Goal: Information Seeking & Learning: Learn about a topic

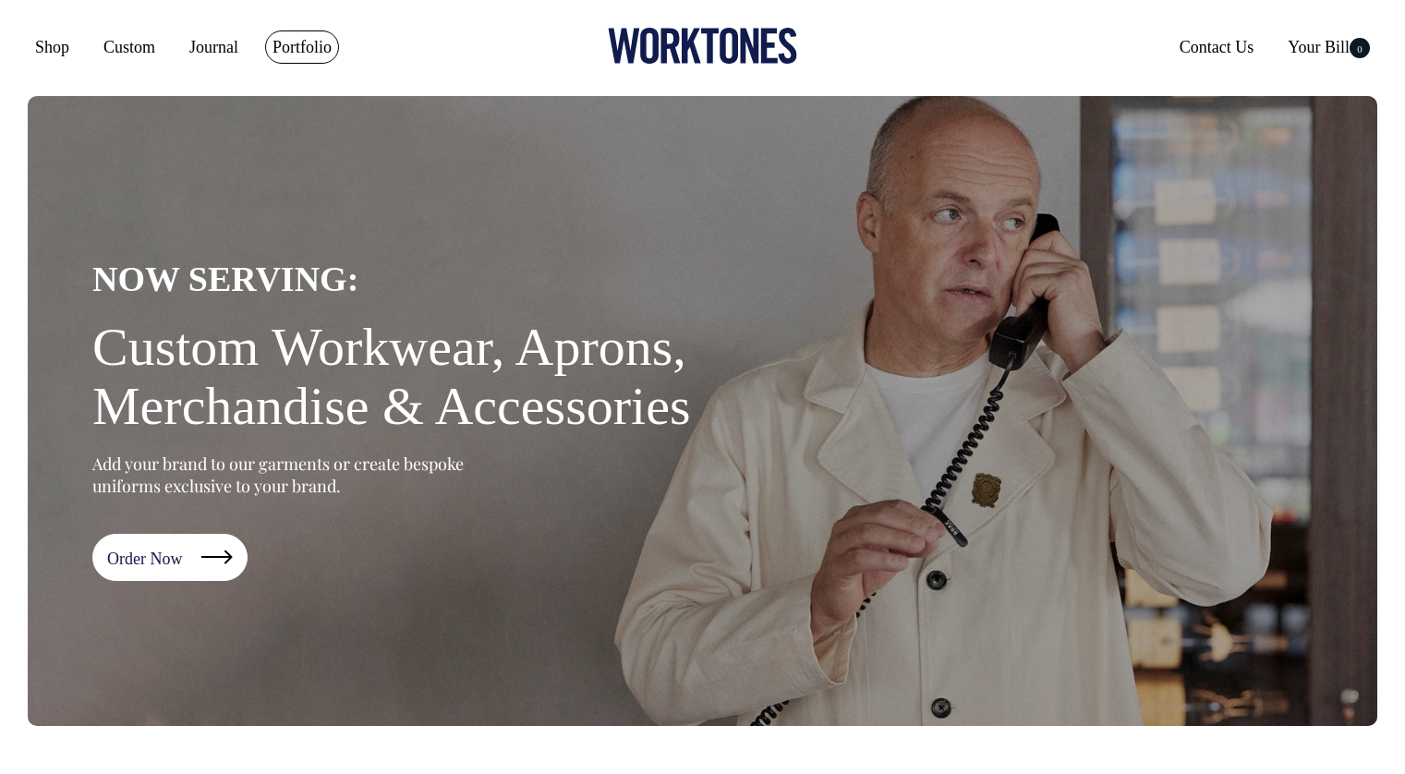
click at [290, 48] on link "Portfolio" at bounding box center [302, 46] width 74 height 33
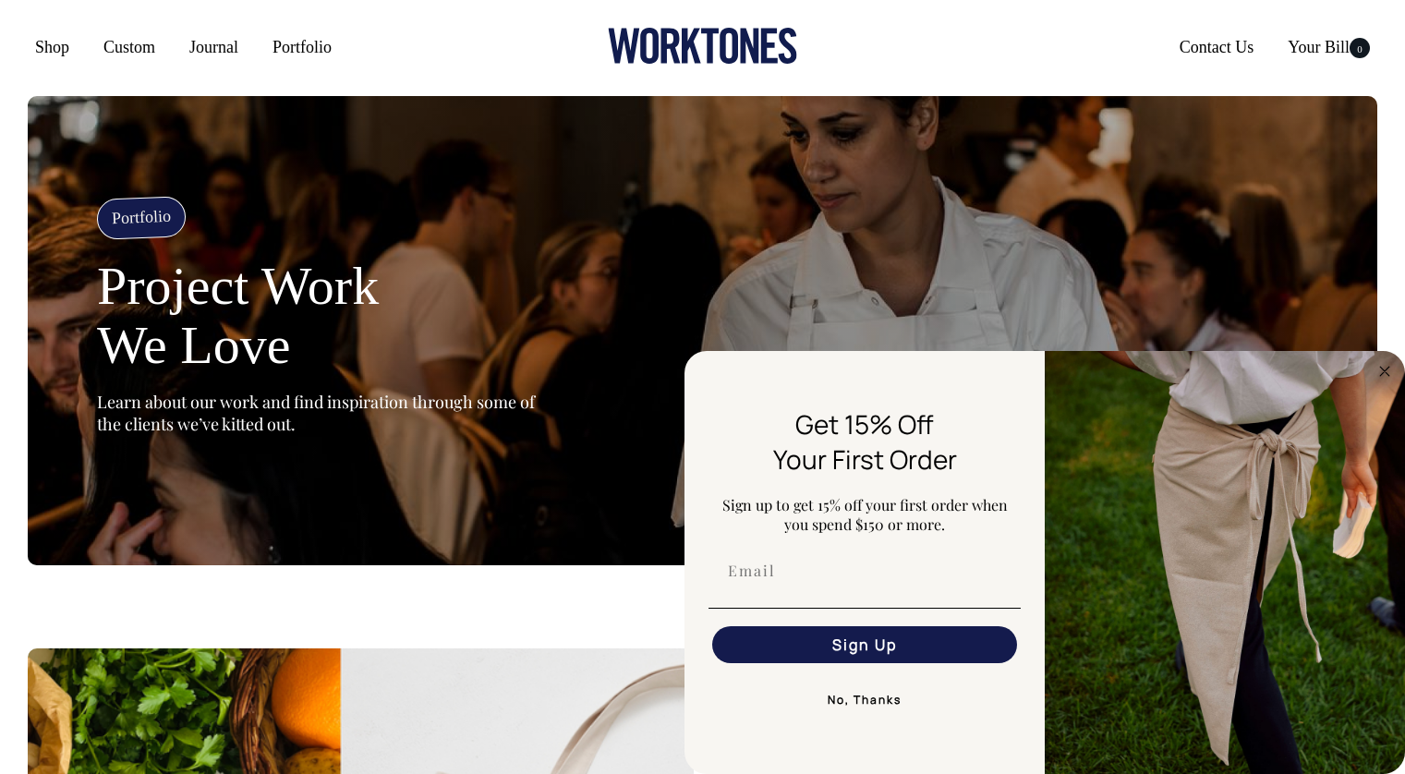
click at [865, 706] on button "No, Thanks" at bounding box center [865, 700] width 312 height 37
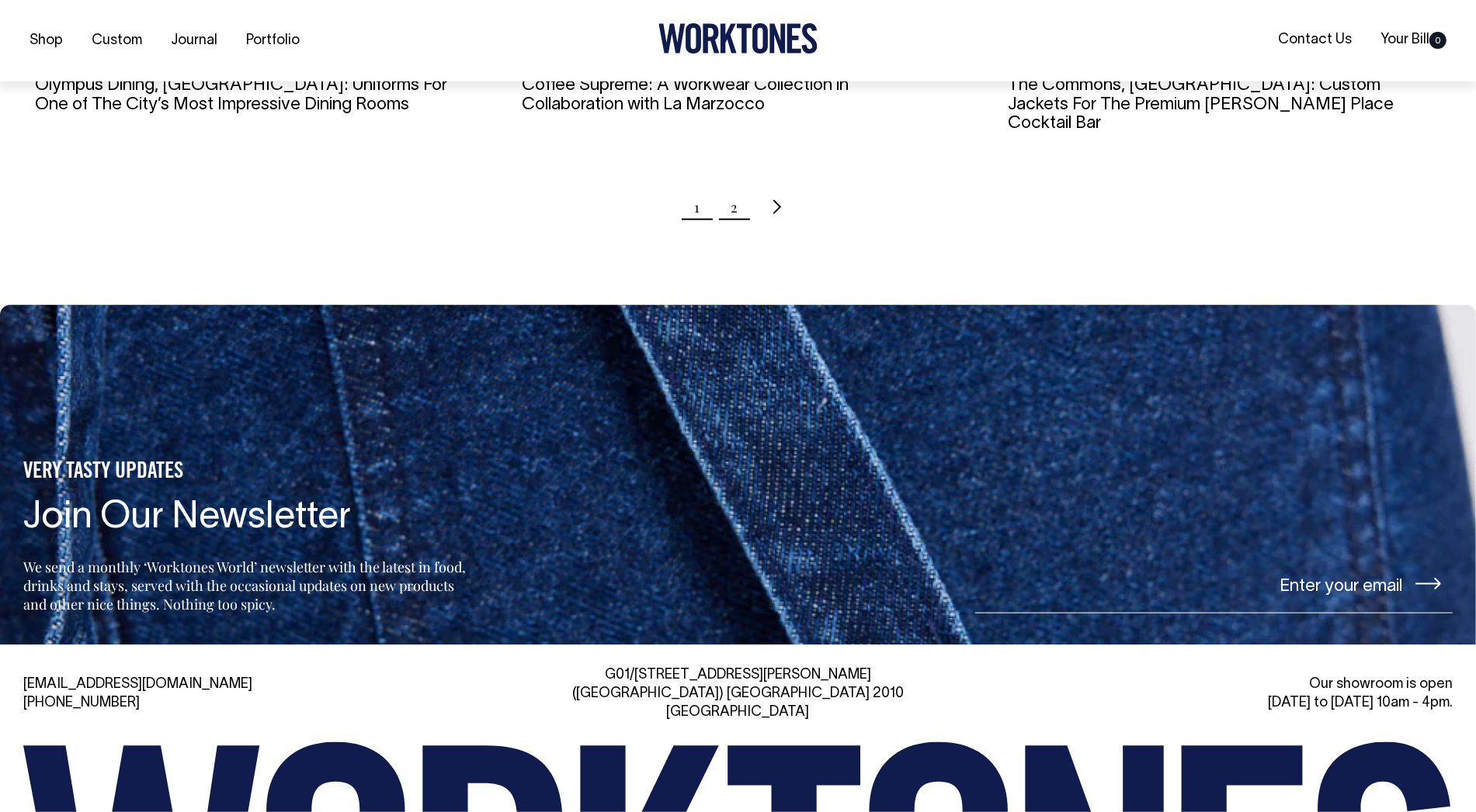
scroll to position [1781, 0]
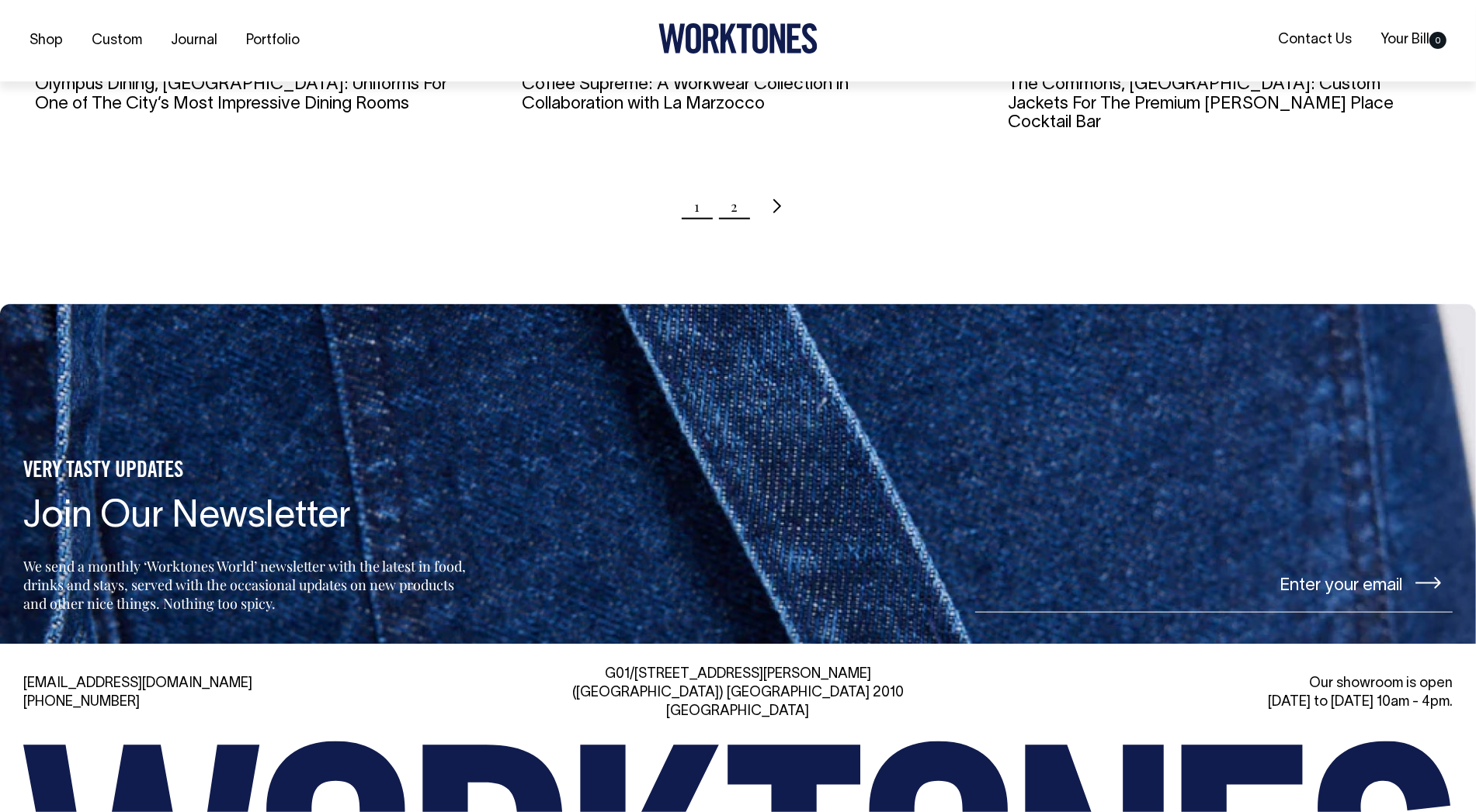
click at [733, 202] on link "2" at bounding box center [734, 207] width 7 height 39
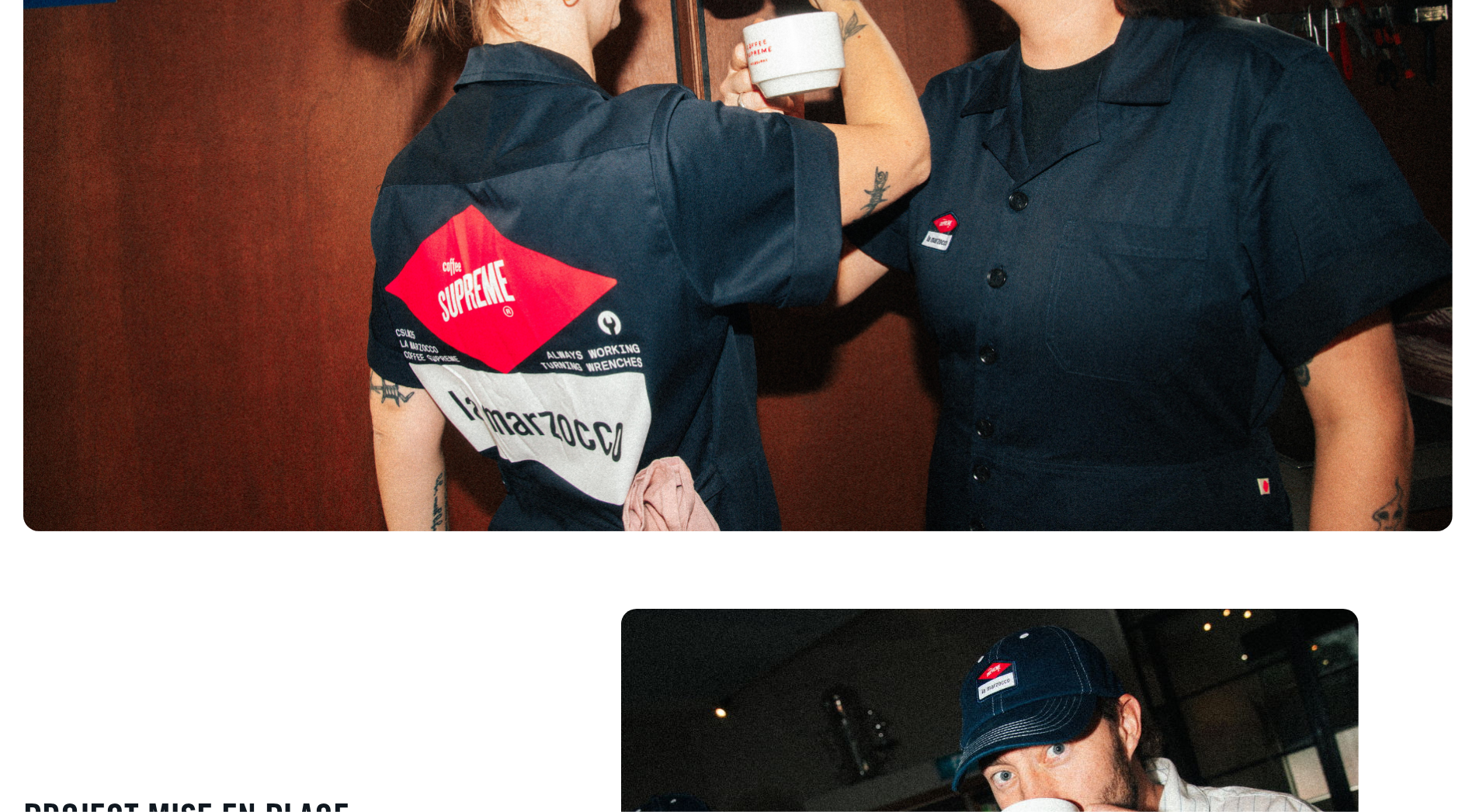
scroll to position [549, 0]
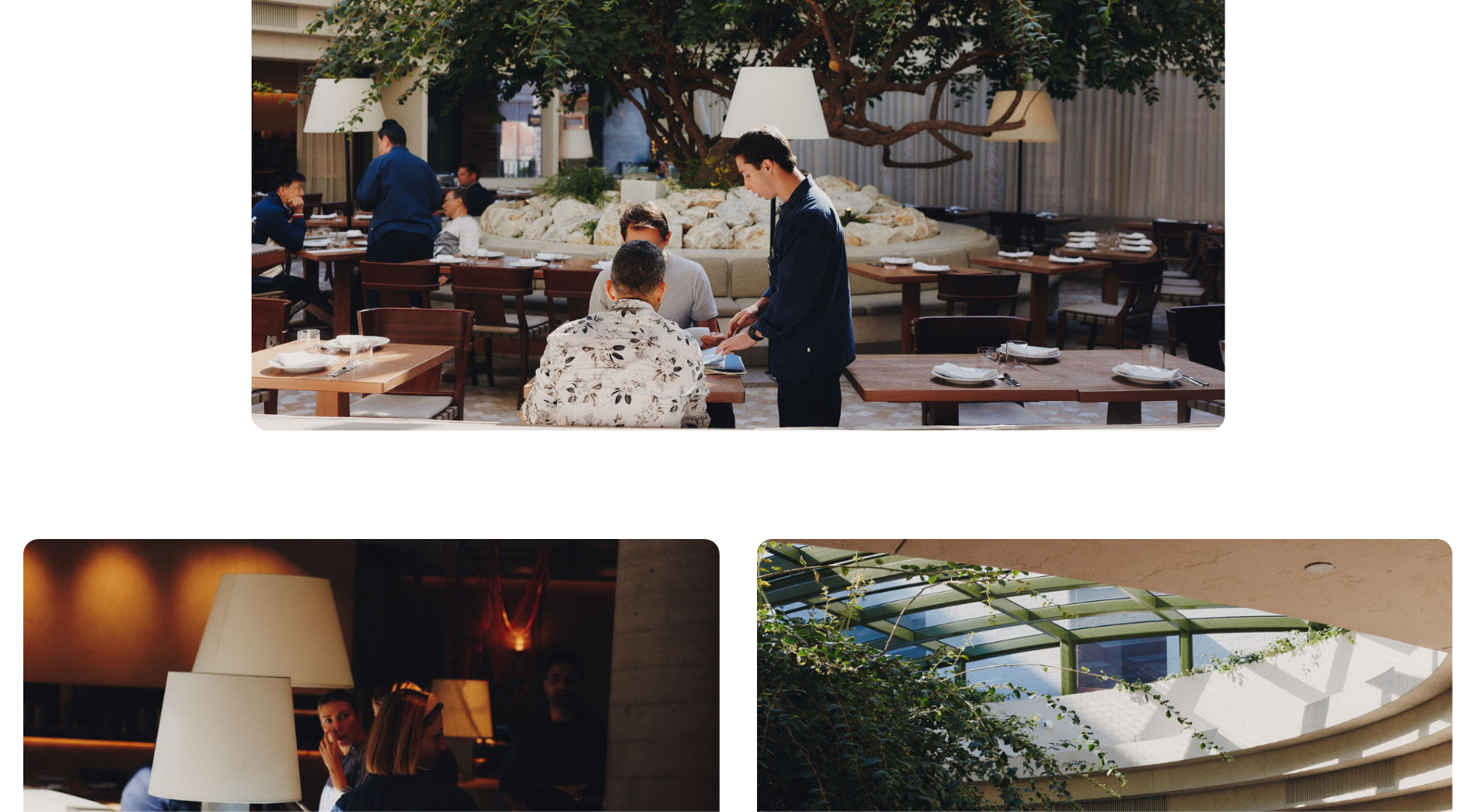
scroll to position [5211, 0]
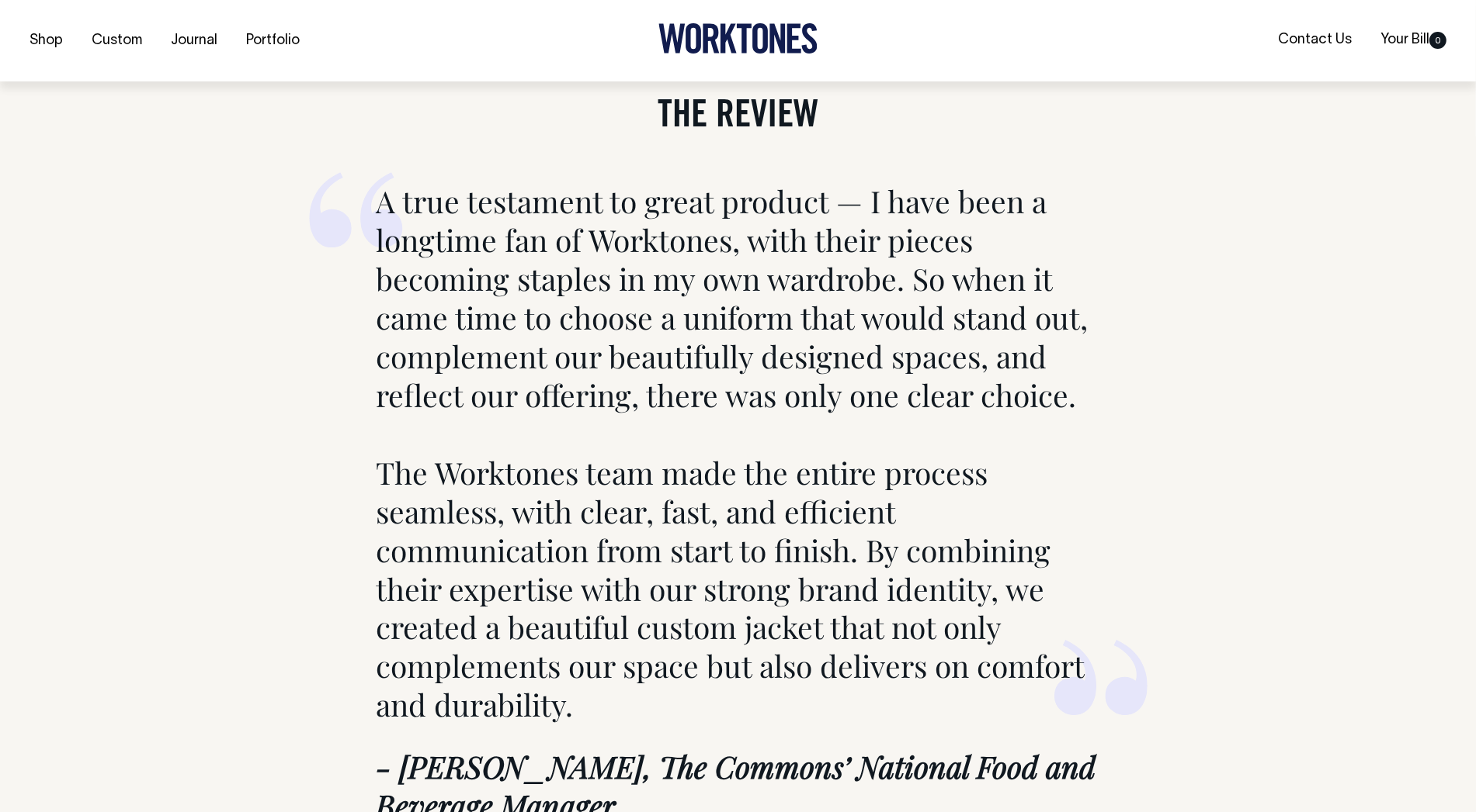
scroll to position [9286, 0]
